Goal: Task Accomplishment & Management: Use online tool/utility

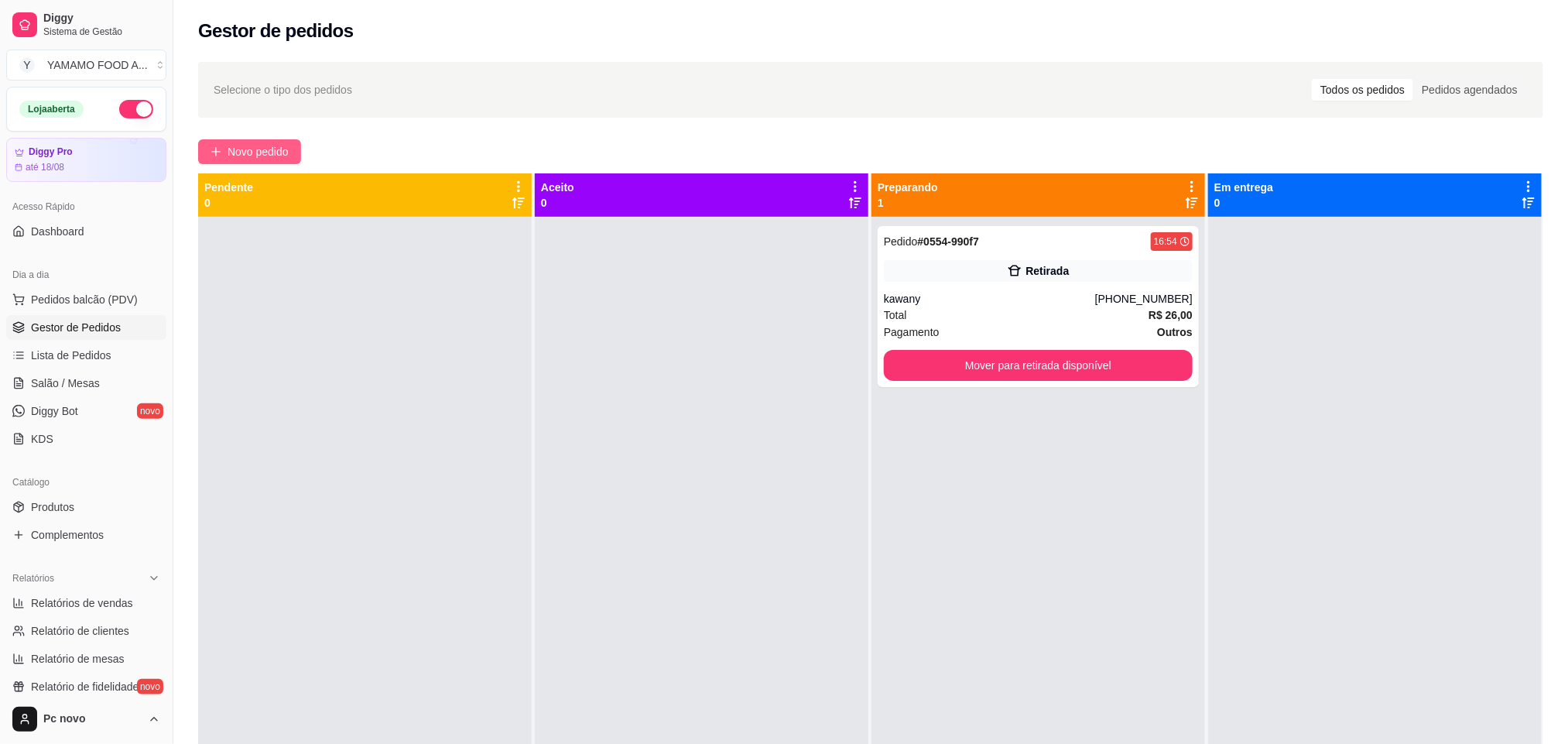
click at [214, 156] on icon "plus" at bounding box center [216, 152] width 11 height 11
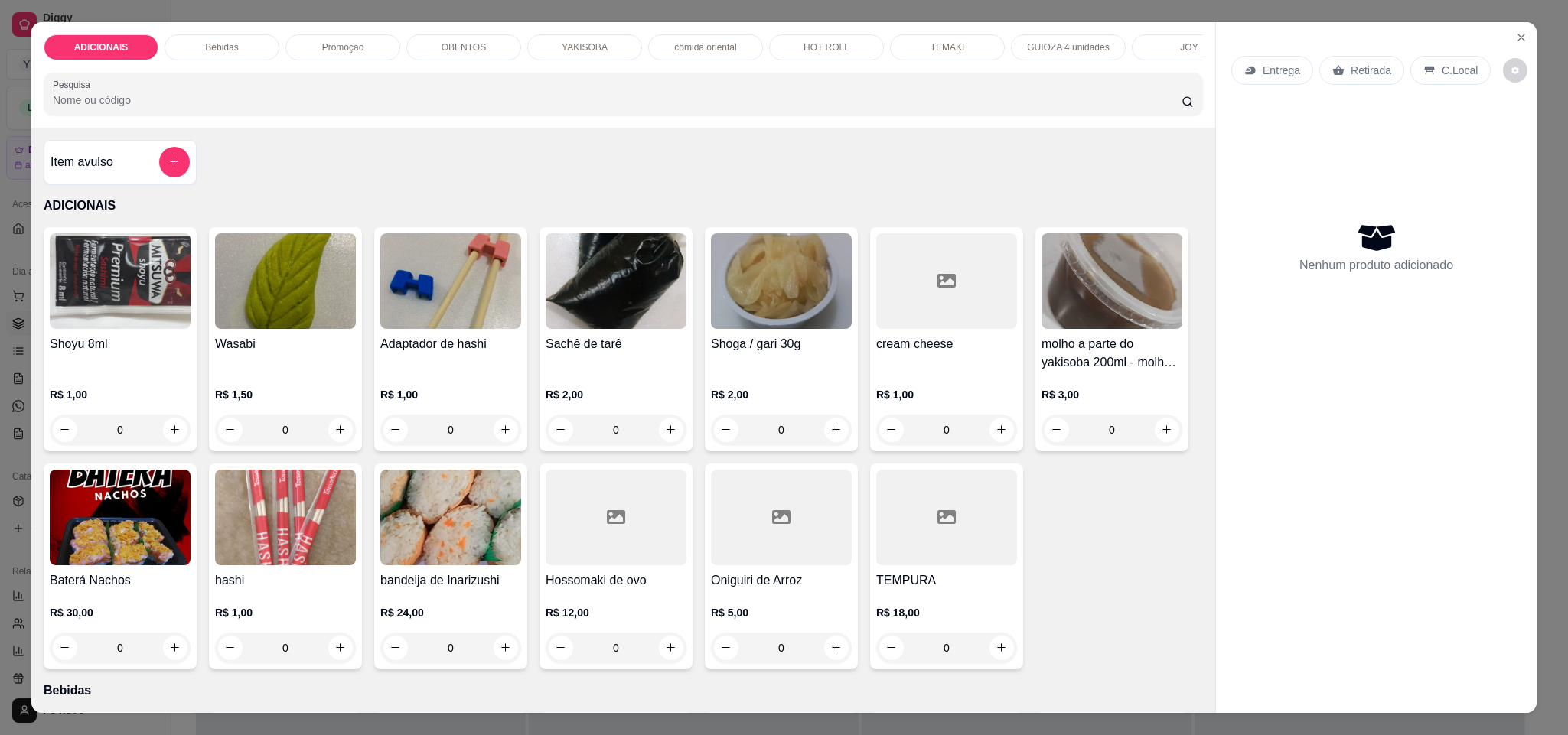
click at [292, 43] on div "Promoção" at bounding box center [342, 47] width 115 height 26
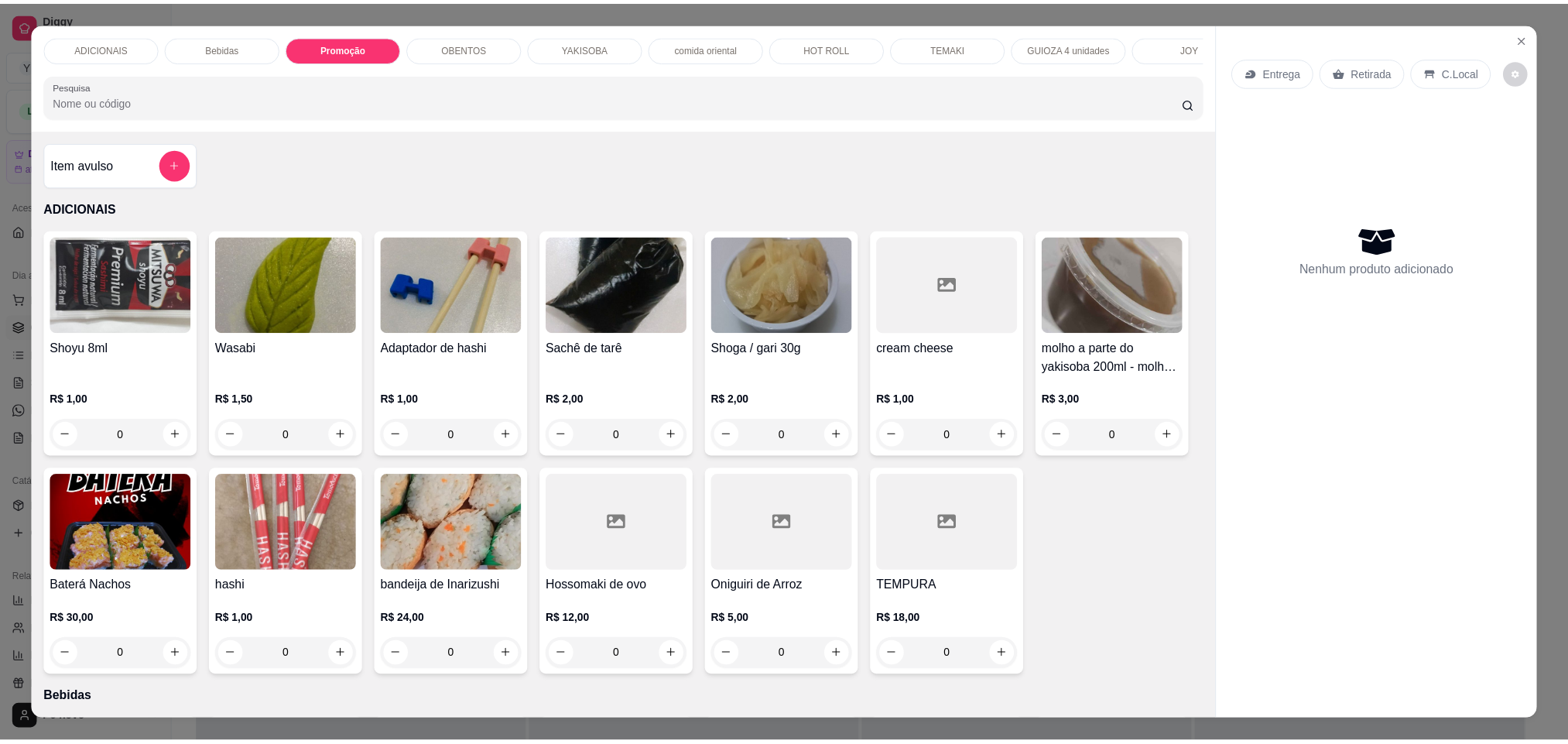
scroll to position [26, 0]
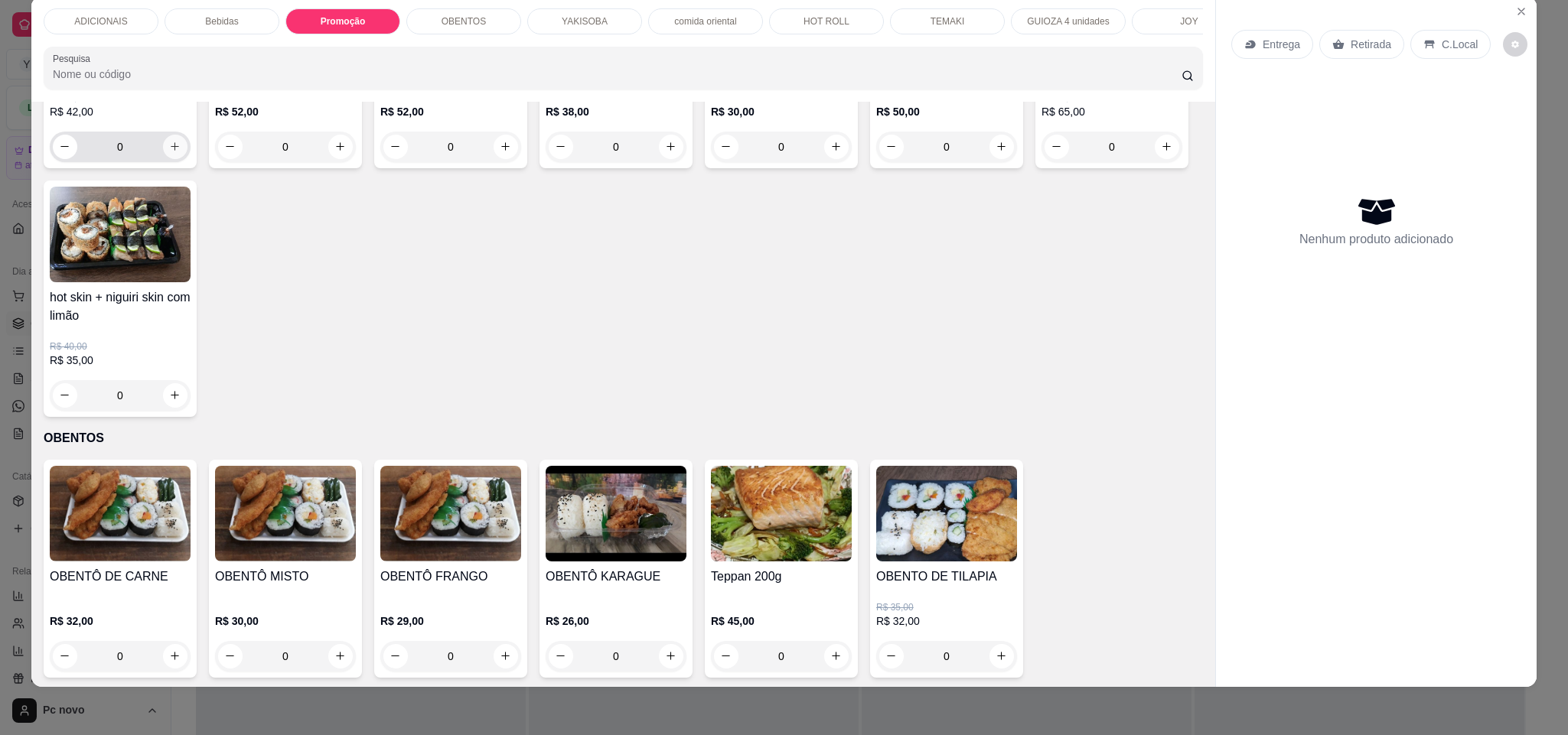
click at [169, 153] on icon "increase-product-quantity" at bounding box center [175, 146] width 12 height 12
type input "1"
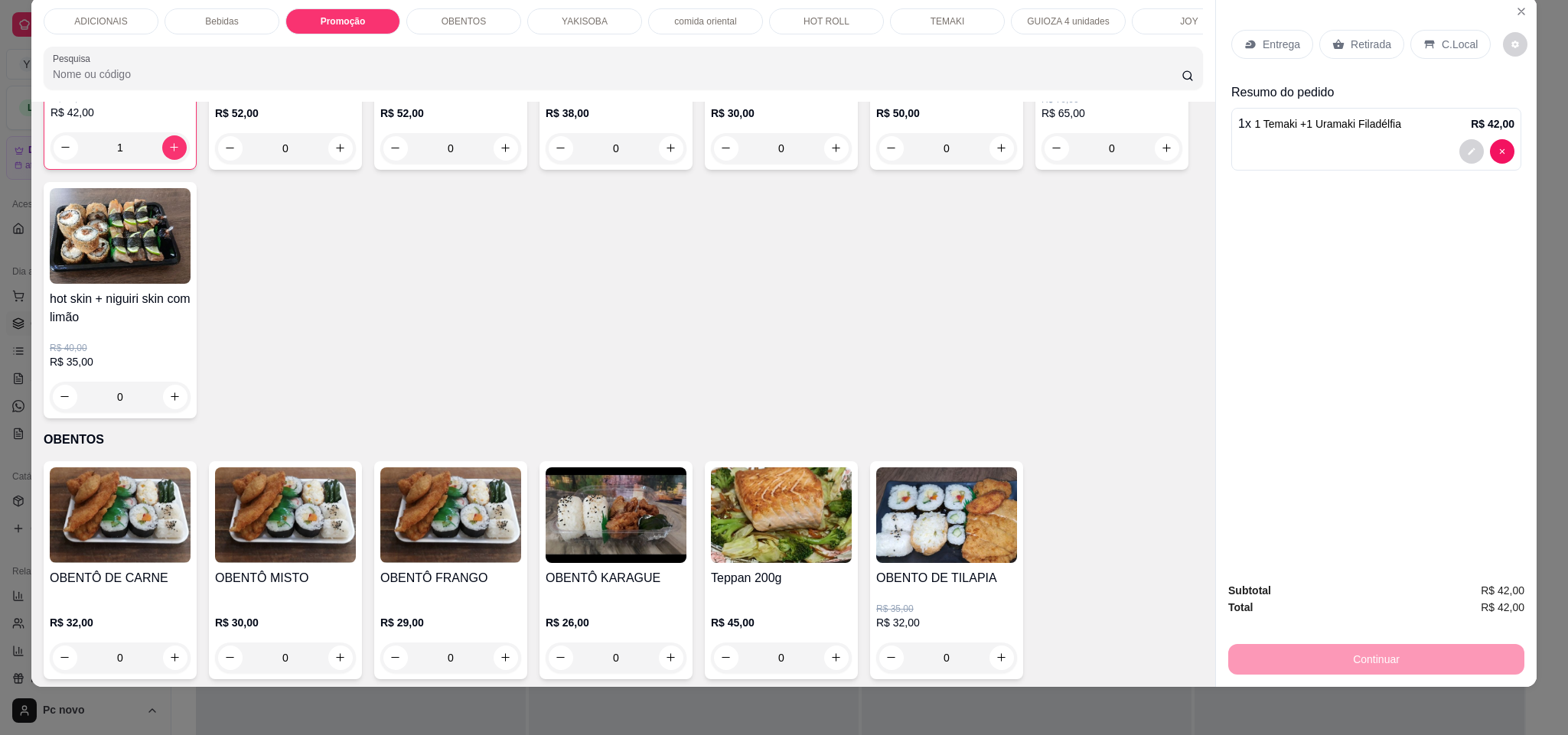
click at [1277, 42] on p "Entrega" at bounding box center [1281, 43] width 37 height 15
click at [1351, 51] on p "Retirada" at bounding box center [1371, 43] width 40 height 15
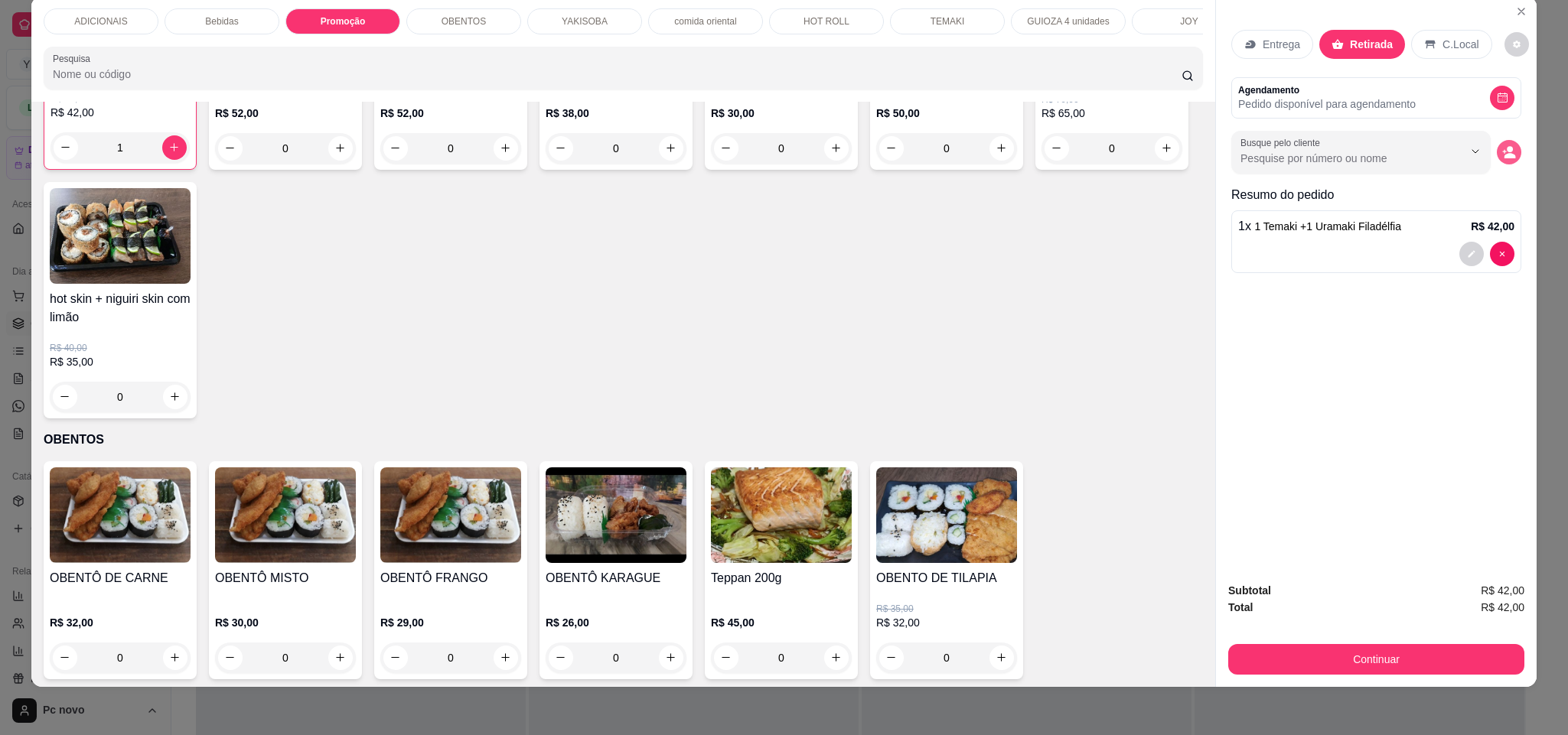
click at [1505, 156] on icon "decrease-product-quantity" at bounding box center [1510, 156] width 12 height 6
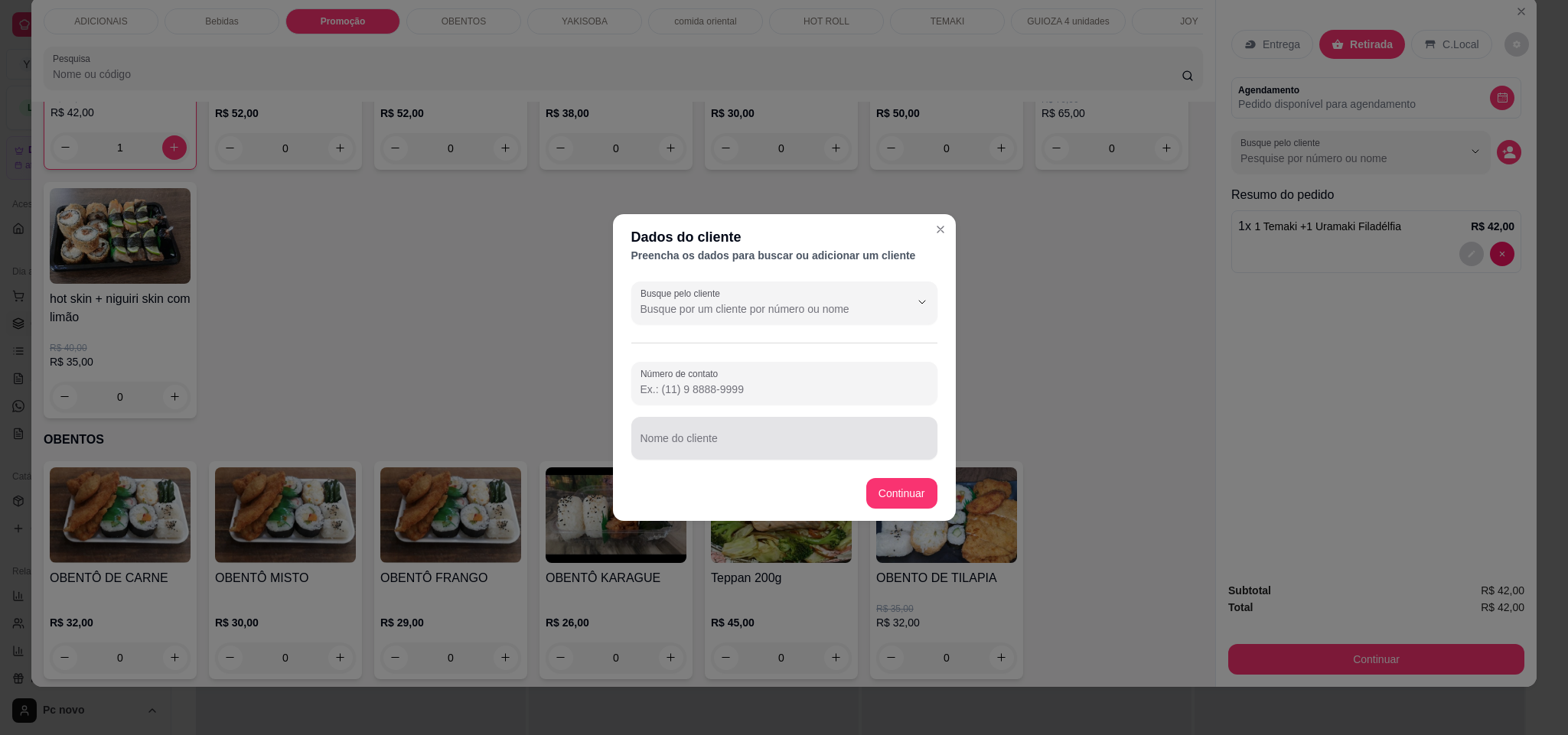
click at [664, 447] on input "Nome do cliente" at bounding box center [784, 444] width 288 height 15
type input "[PERSON_NAME]"
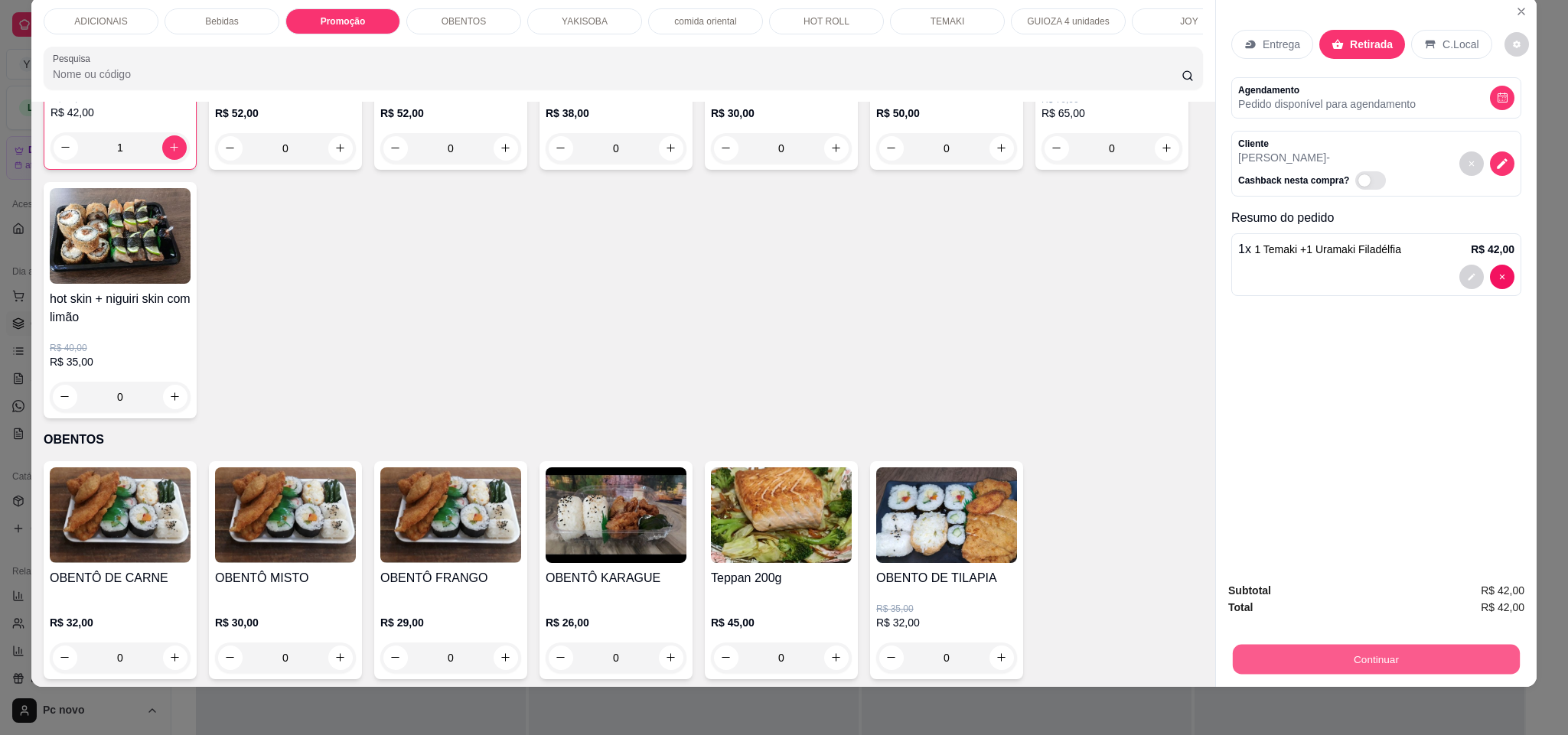
click at [1355, 658] on button "Continuar" at bounding box center [1376, 660] width 287 height 30
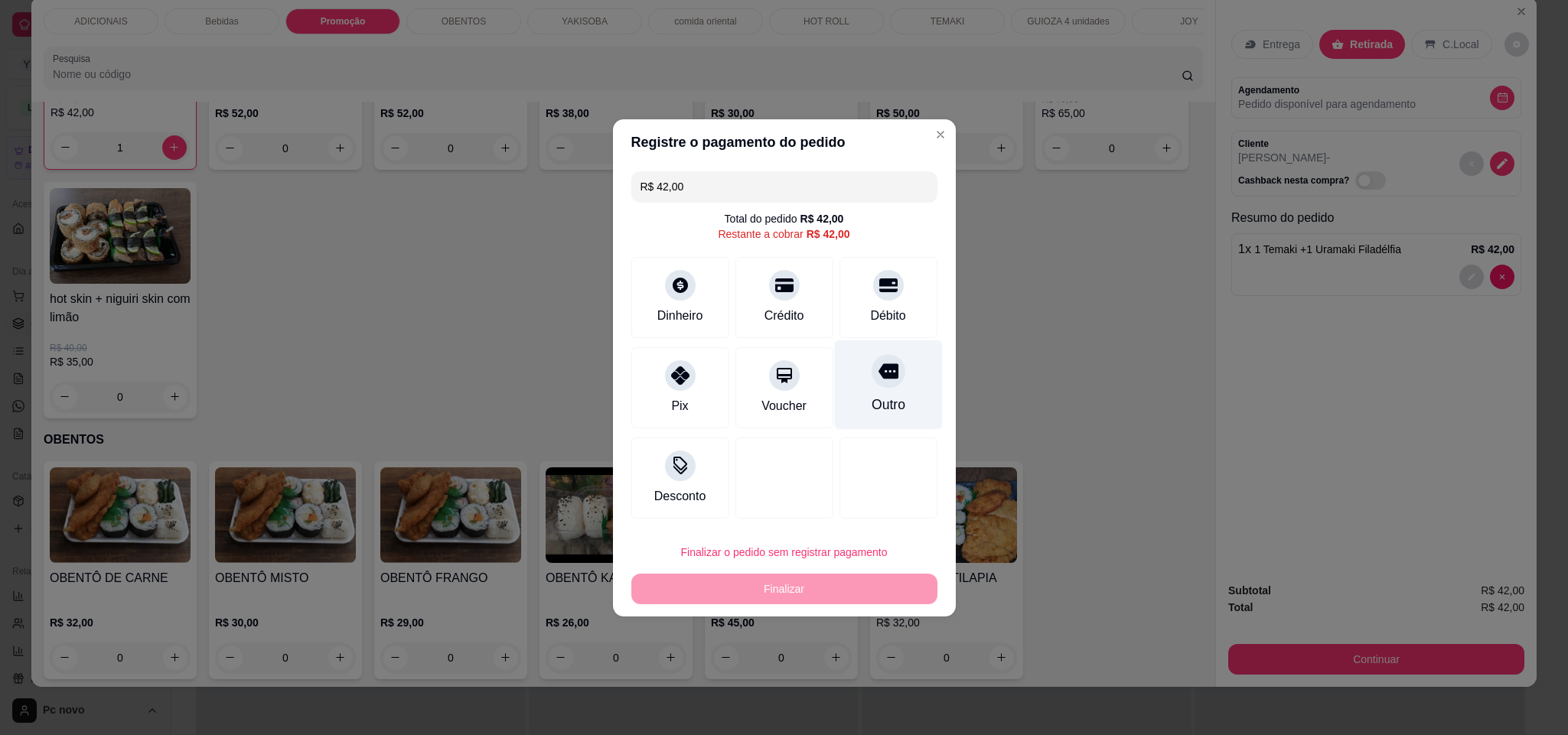
click at [877, 401] on div "Outro" at bounding box center [888, 404] width 34 height 20
type input "R$ 0,00"
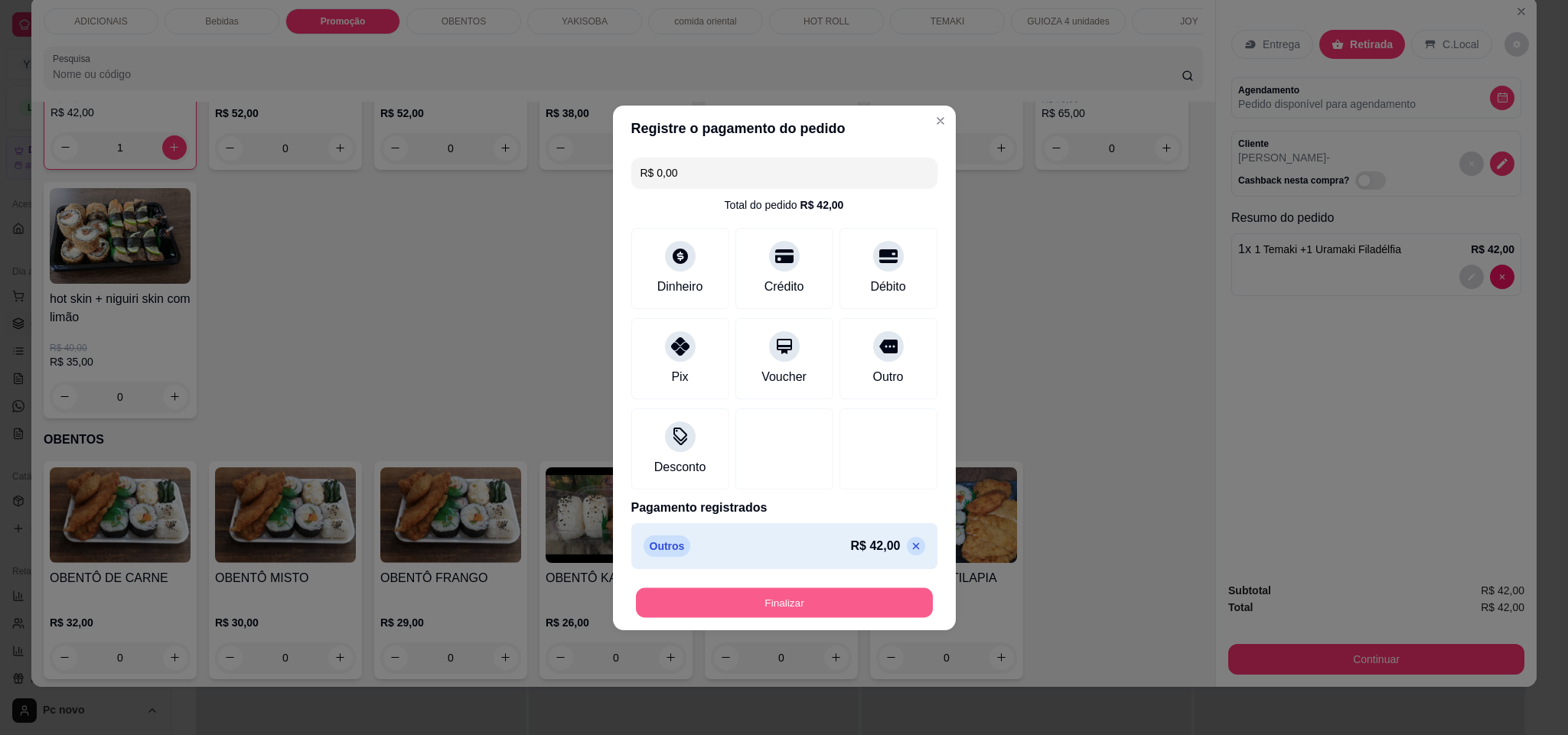
click at [850, 610] on button "Finalizar" at bounding box center [784, 602] width 297 height 30
type input "0"
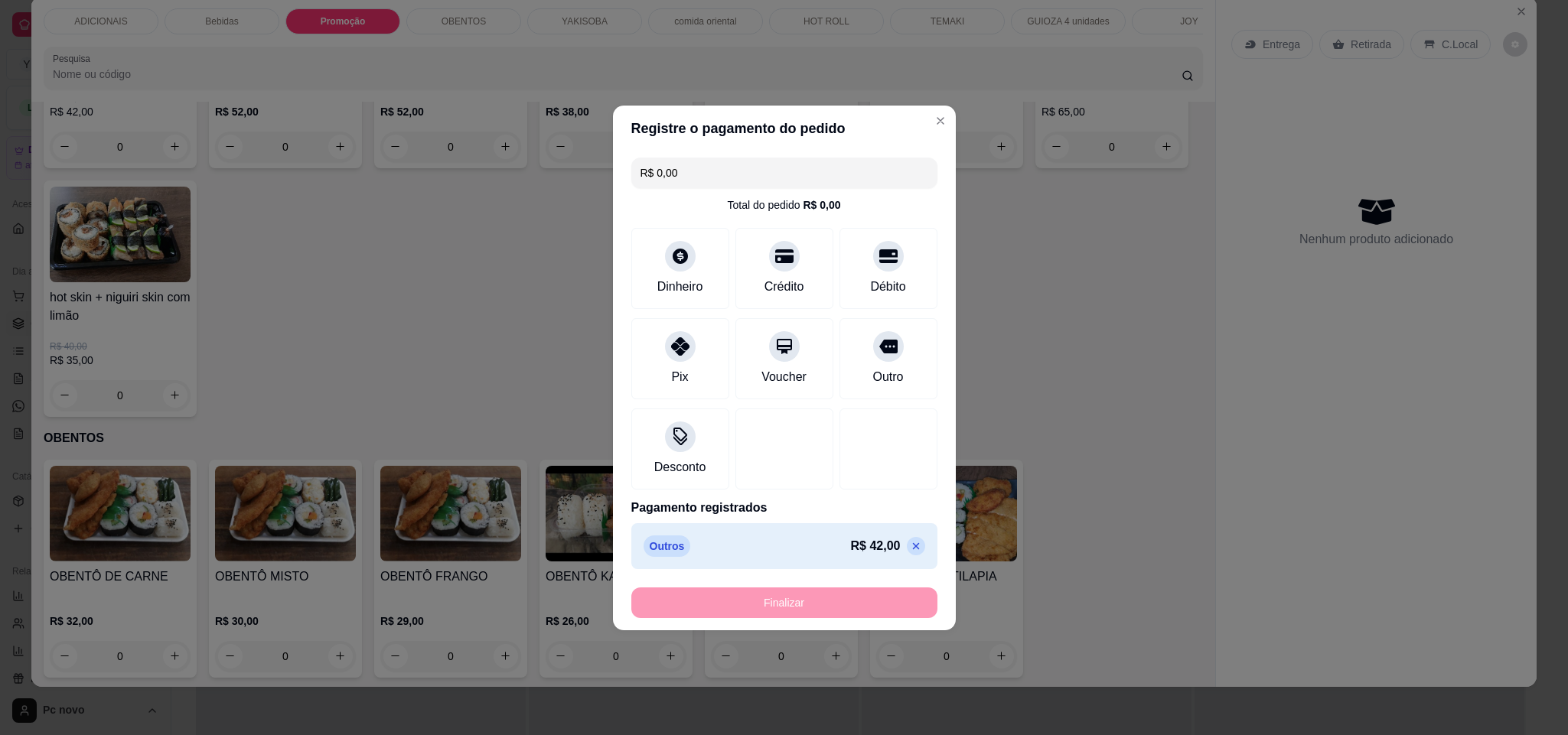
type input "-R$ 42,00"
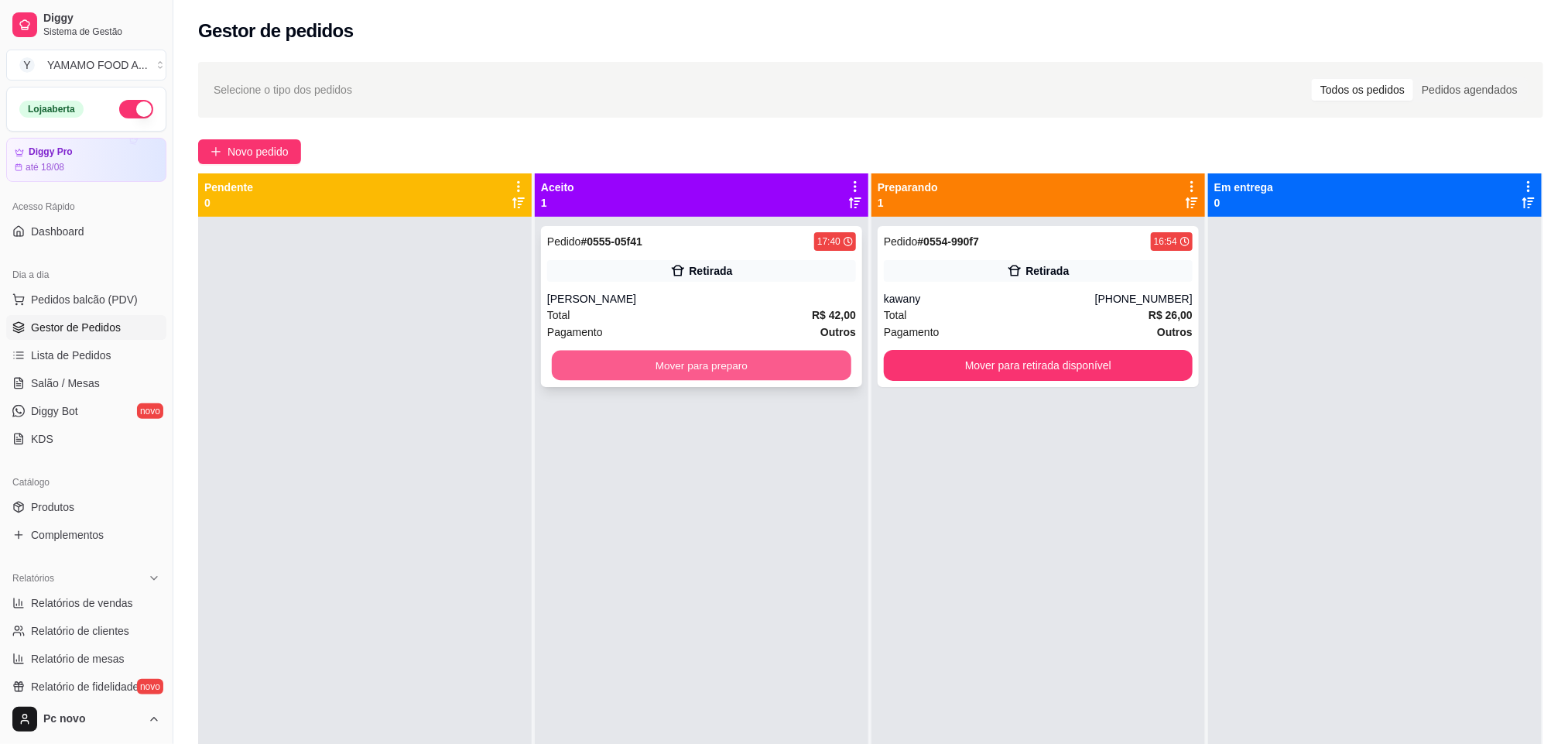
click at [664, 372] on button "Mover para preparo" at bounding box center [701, 366] width 300 height 30
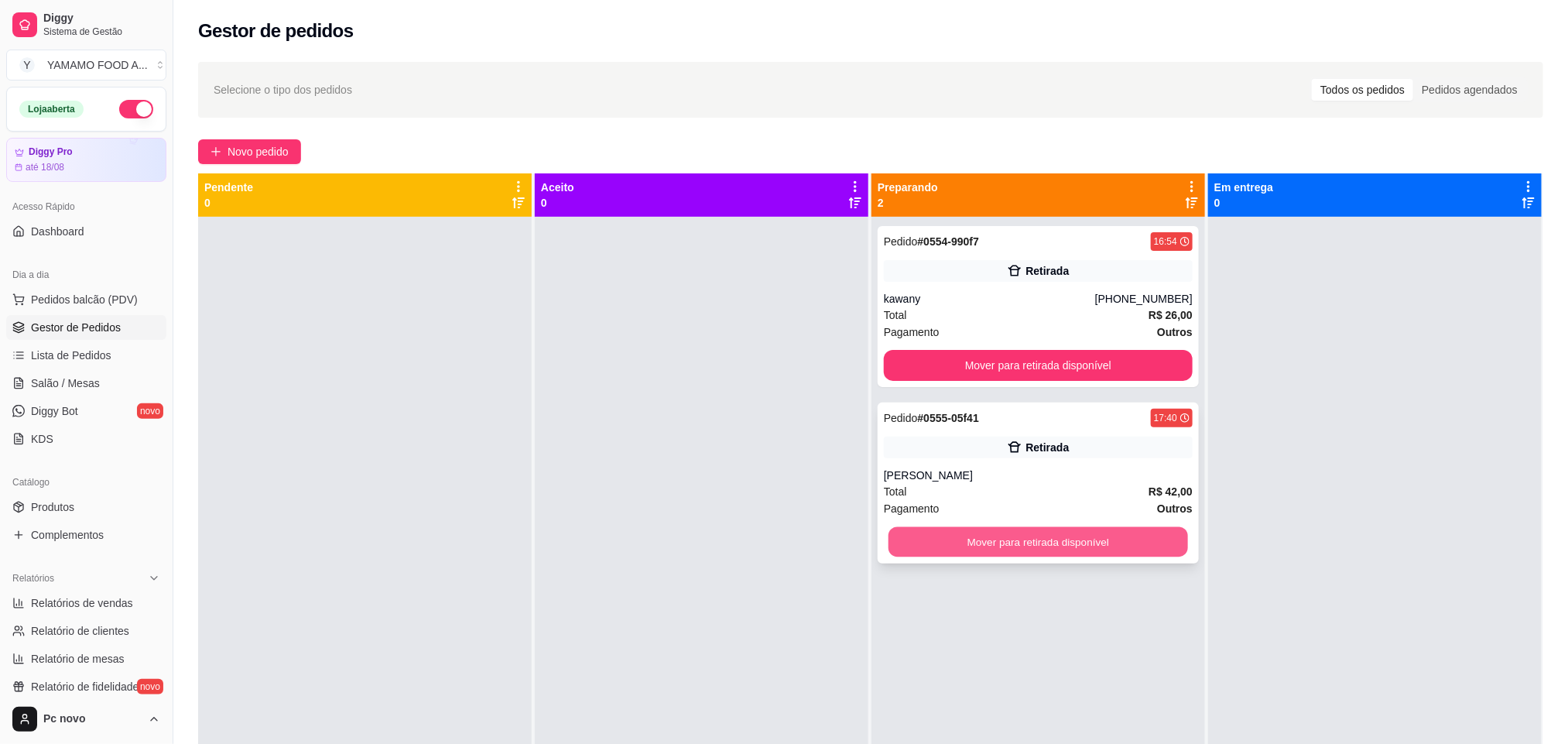
click at [900, 535] on button "Mover para retirada disponível" at bounding box center [1038, 542] width 300 height 30
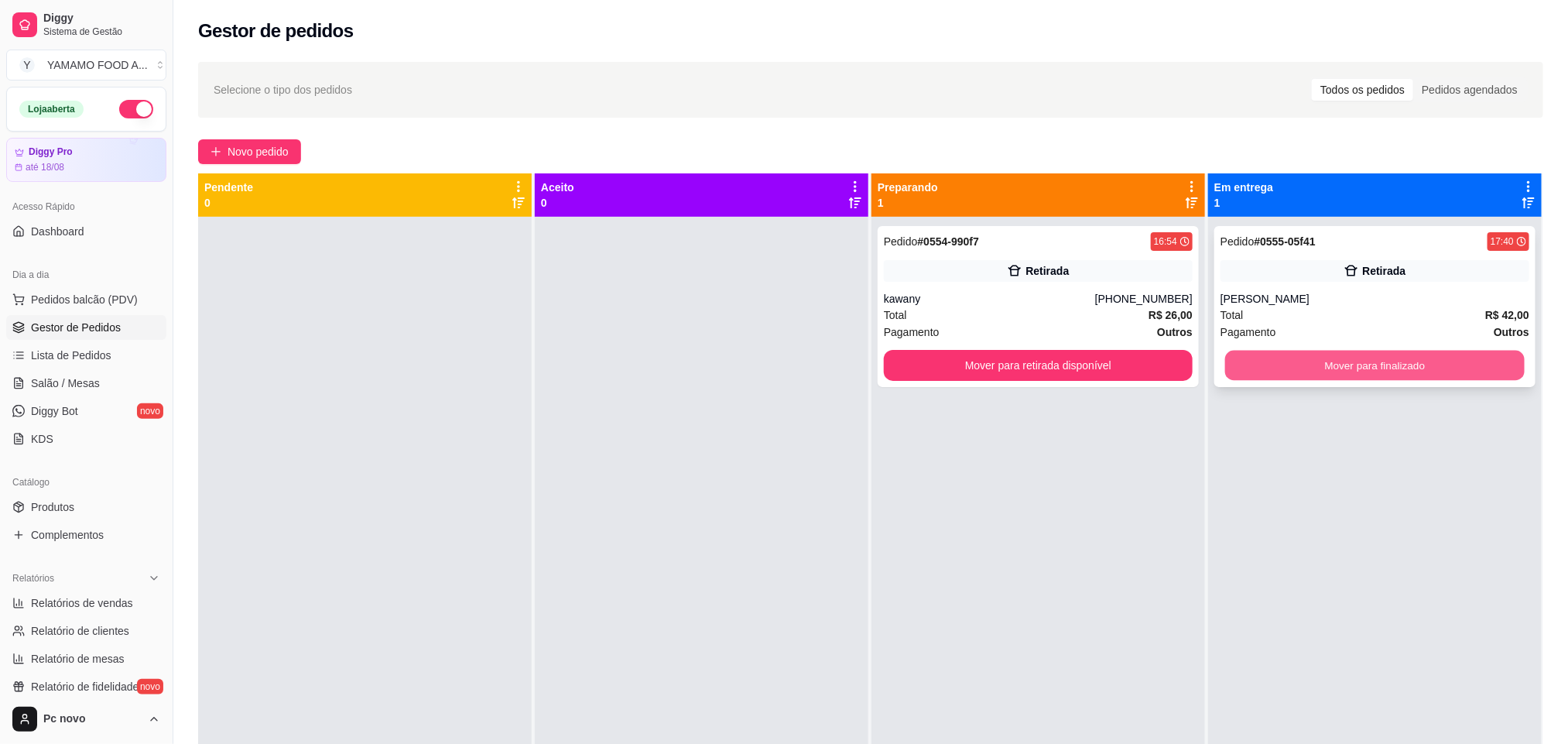
click at [1245, 373] on button "Mover para finalizado" at bounding box center [1374, 366] width 300 height 30
